Goal: Transaction & Acquisition: Purchase product/service

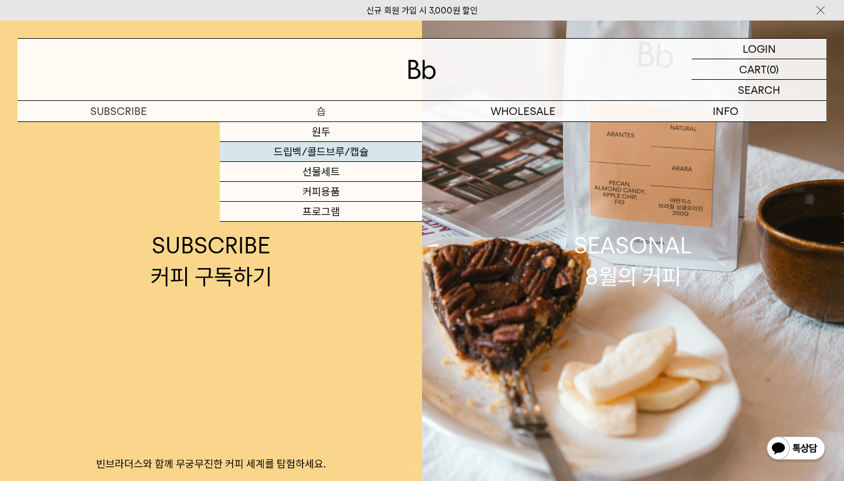
click at [321, 147] on link "드립백/콜드브루/캡슐" at bounding box center [321, 152] width 202 height 20
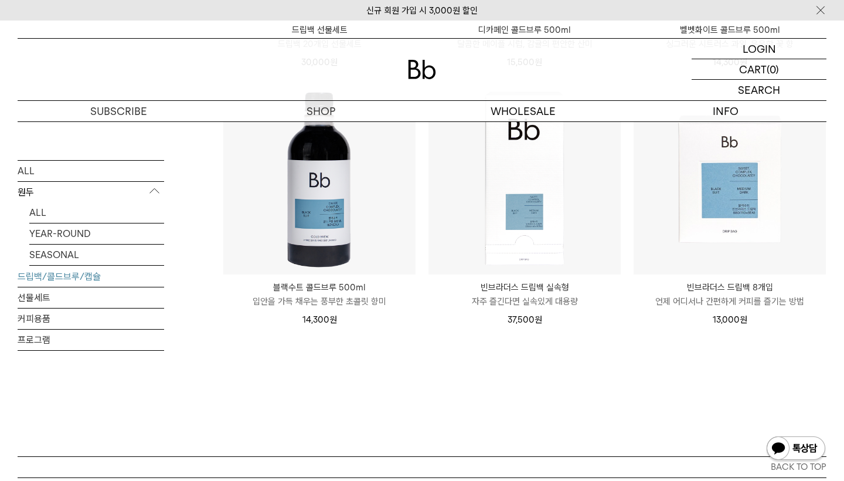
scroll to position [931, 0]
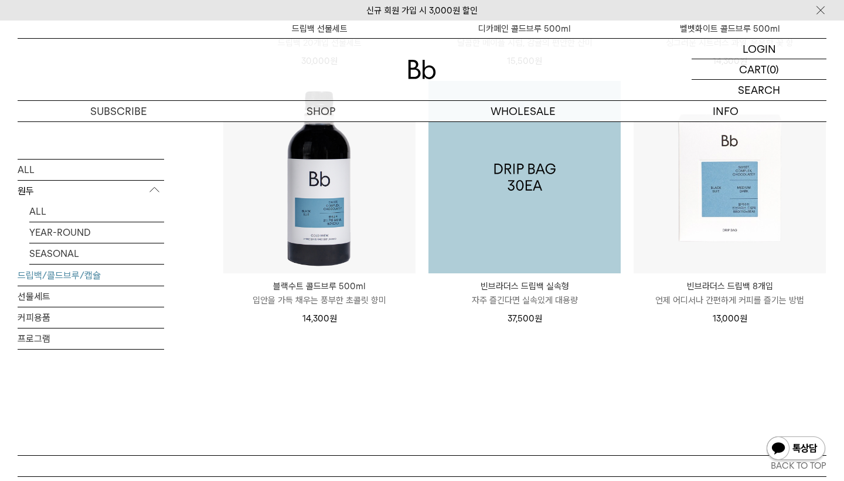
click at [536, 230] on img at bounding box center [524, 177] width 192 height 192
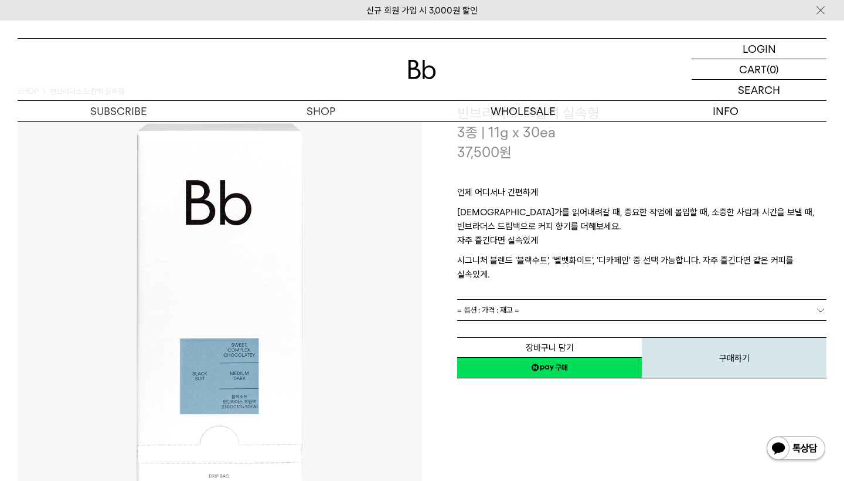
scroll to position [42, 0]
click at [543, 299] on link "= 옵션 : 가격 : 재고 =" at bounding box center [641, 309] width 369 height 21
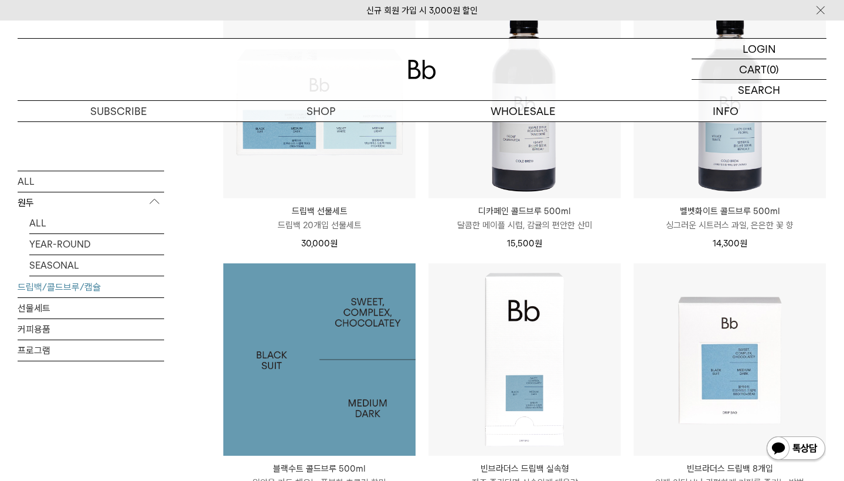
scroll to position [652, 0]
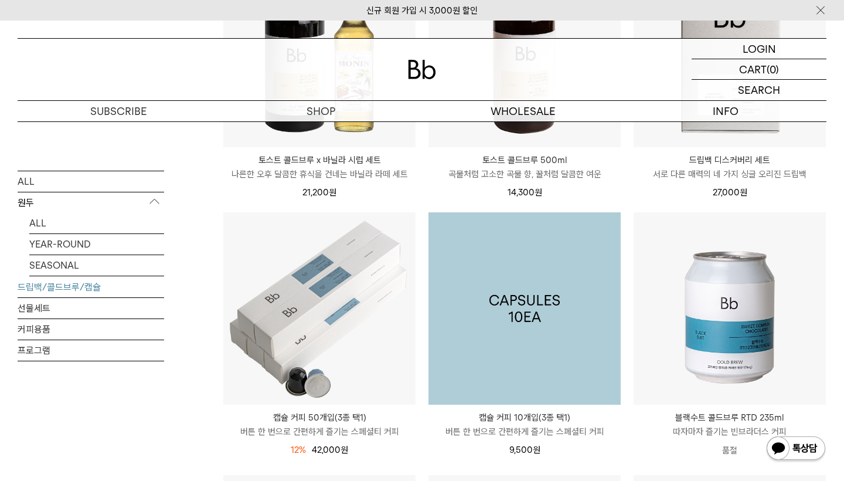
click at [474, 260] on img at bounding box center [524, 308] width 192 height 192
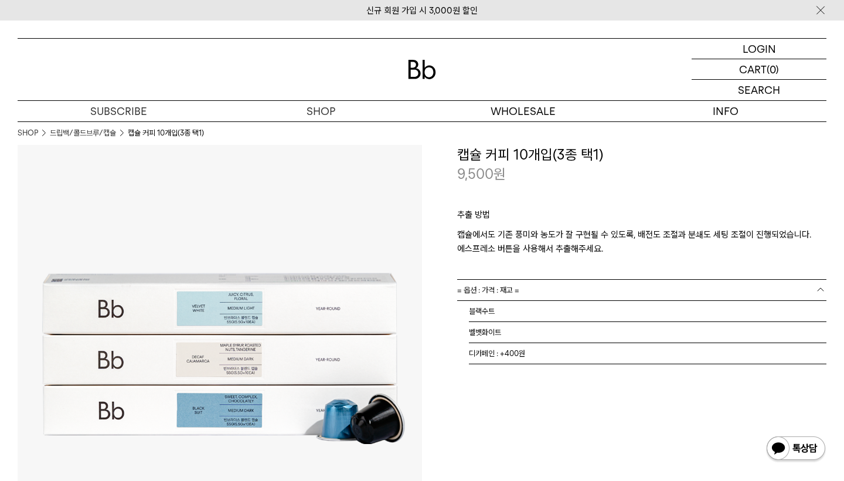
click at [568, 289] on link "= 옵션 : 가격 : 재고 =" at bounding box center [641, 290] width 369 height 21
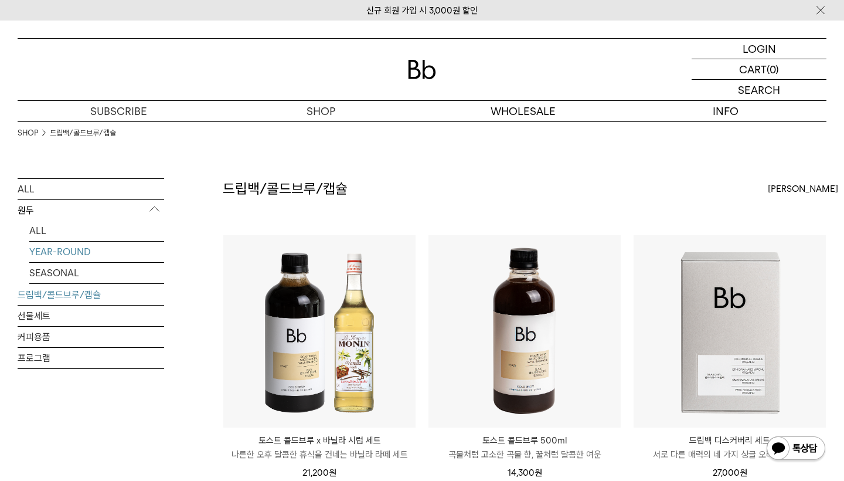
click at [64, 251] on link "YEAR-ROUND" at bounding box center [96, 251] width 135 height 21
click at [54, 251] on link "YEAR-ROUND" at bounding box center [96, 251] width 135 height 21
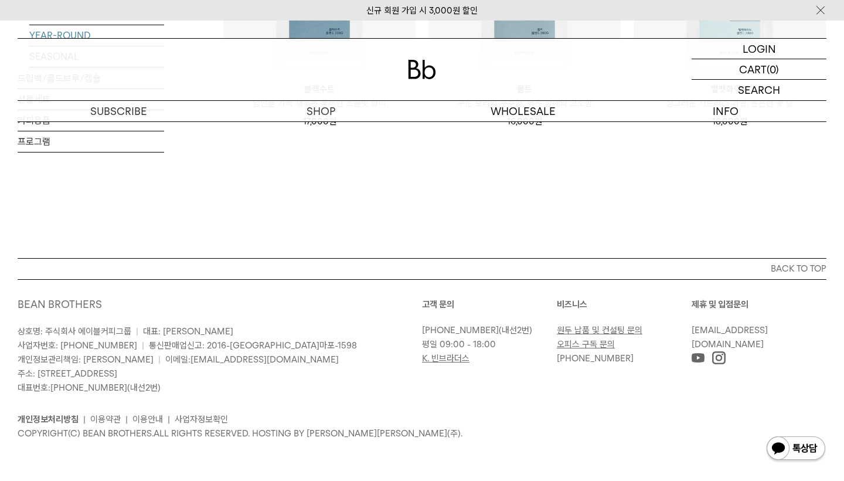
scroll to position [608, 0]
